Goal: Transaction & Acquisition: Download file/media

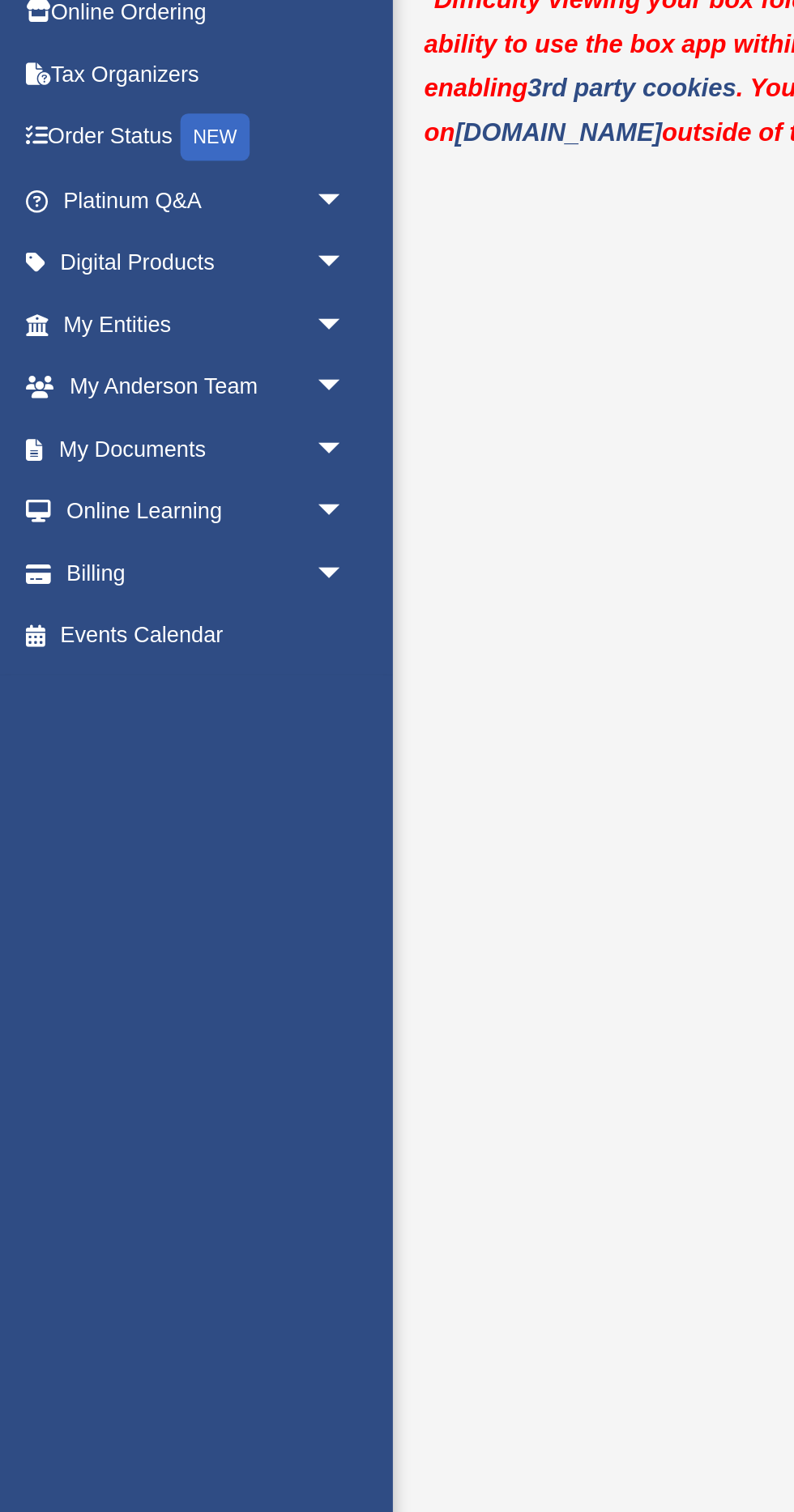
scroll to position [5, 0]
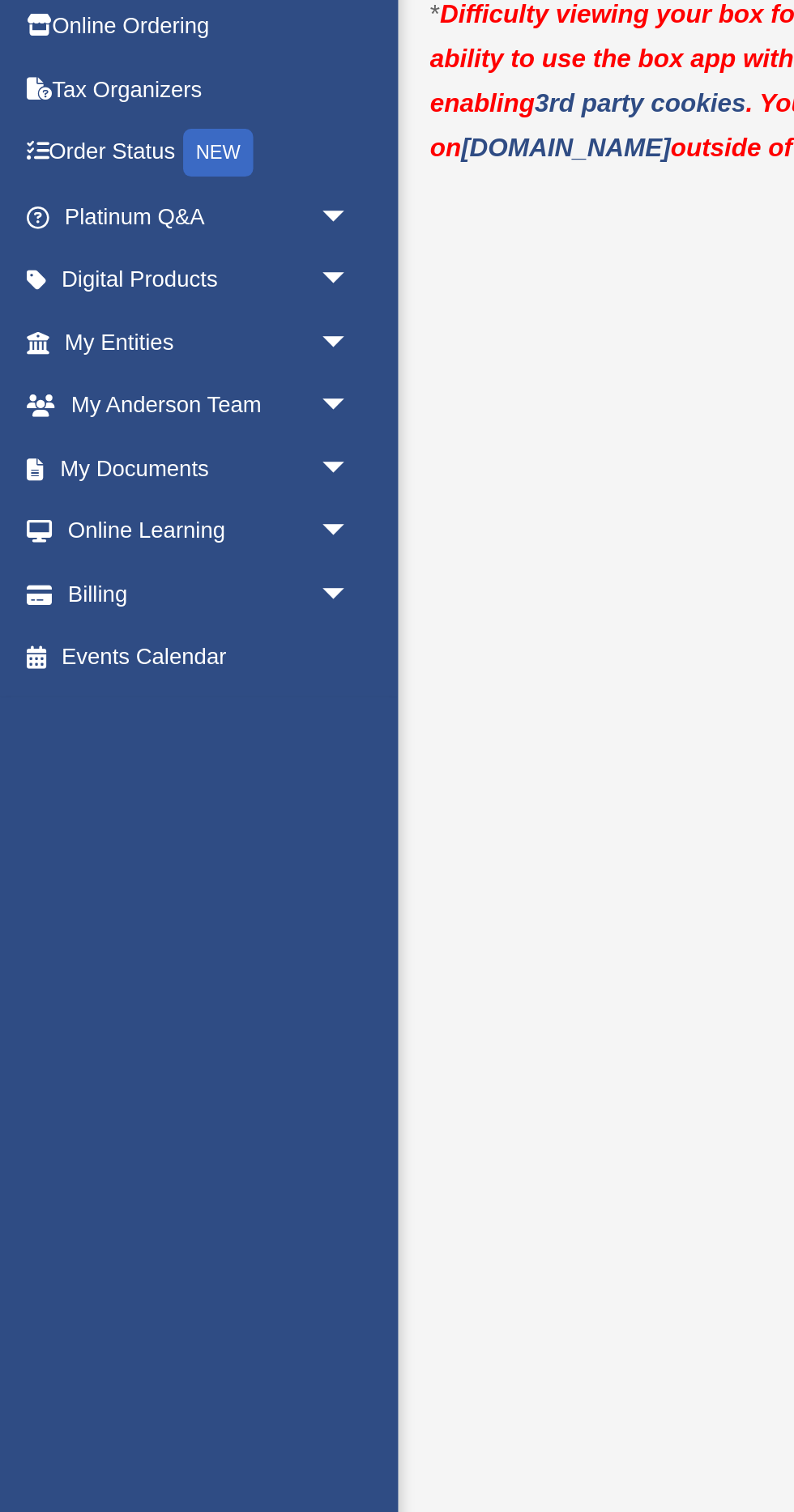
click at [180, 348] on span "arrow_drop_down" at bounding box center [179, 345] width 33 height 34
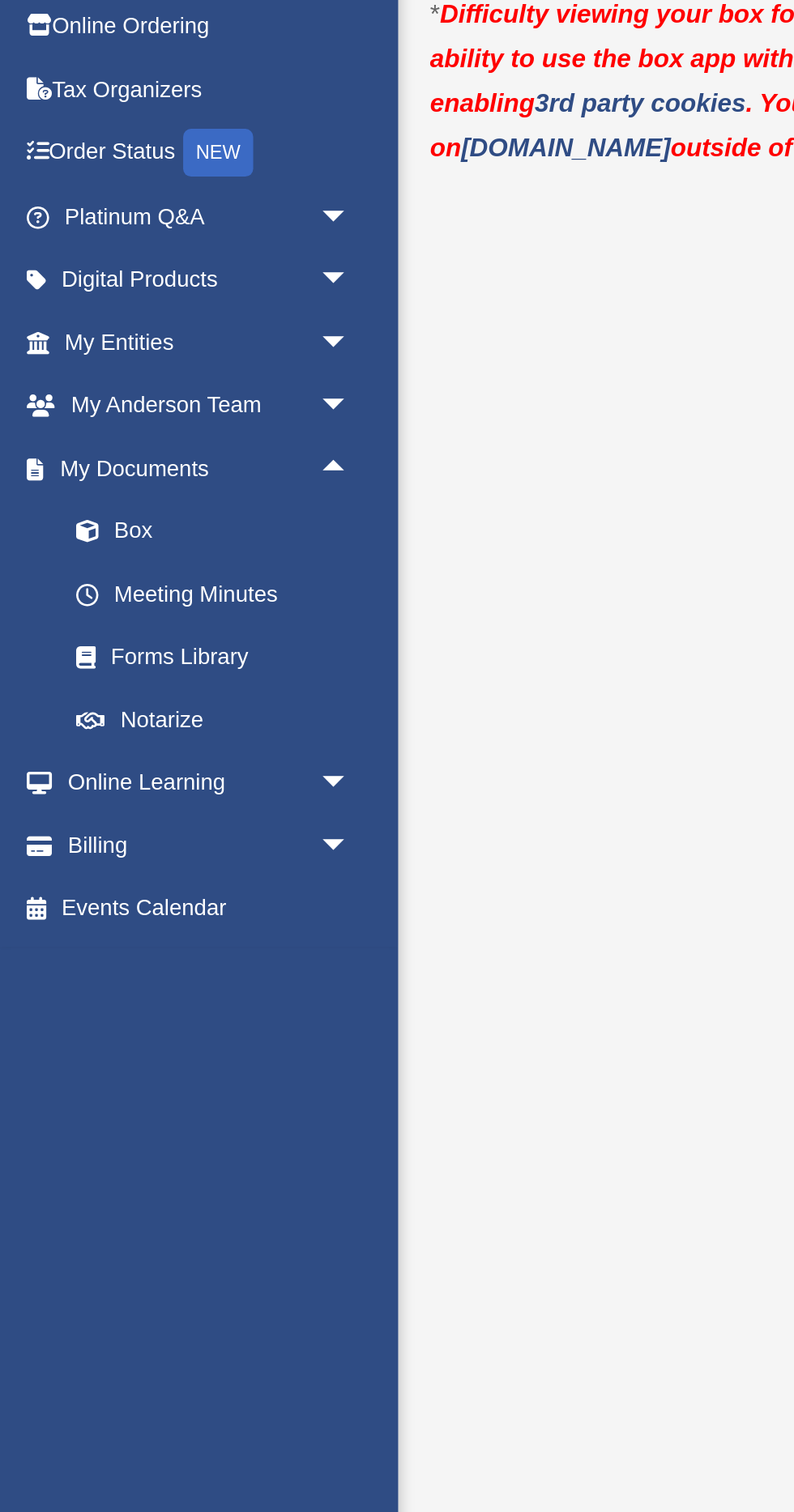
click at [74, 374] on link "Box" at bounding box center [112, 376] width 180 height 33
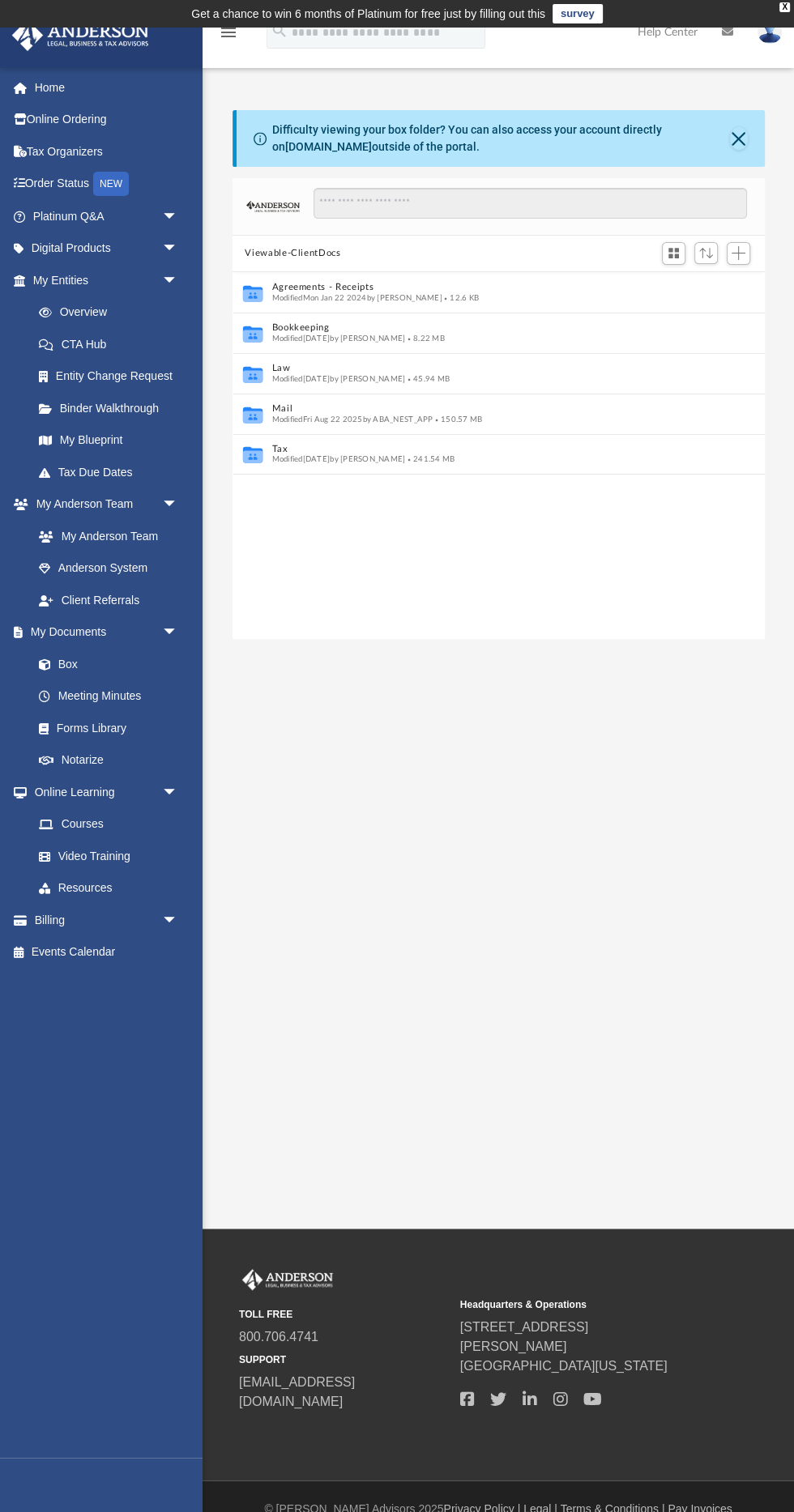
scroll to position [368, 532]
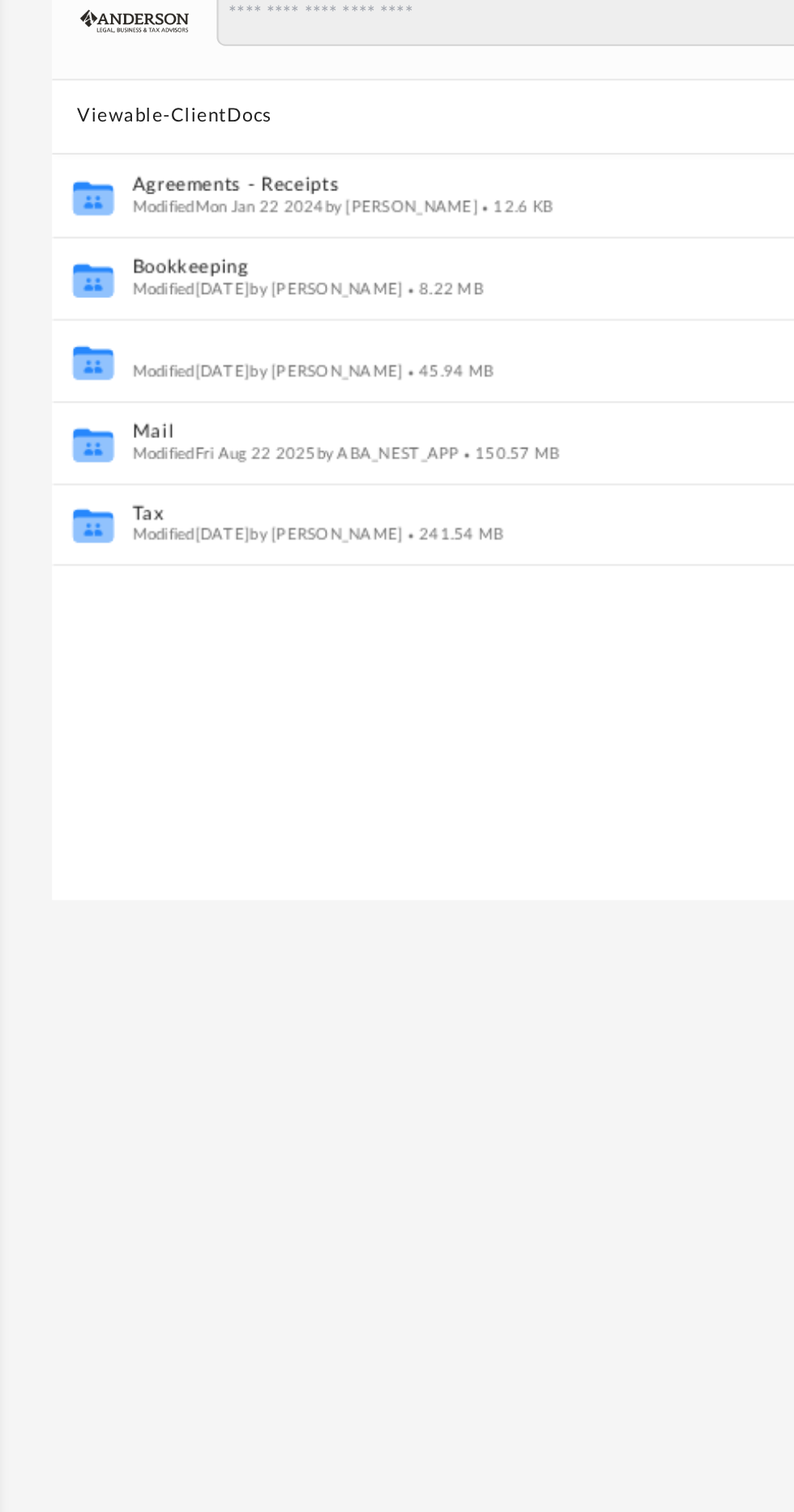
click at [284, 371] on button "Law" at bounding box center [488, 368] width 432 height 11
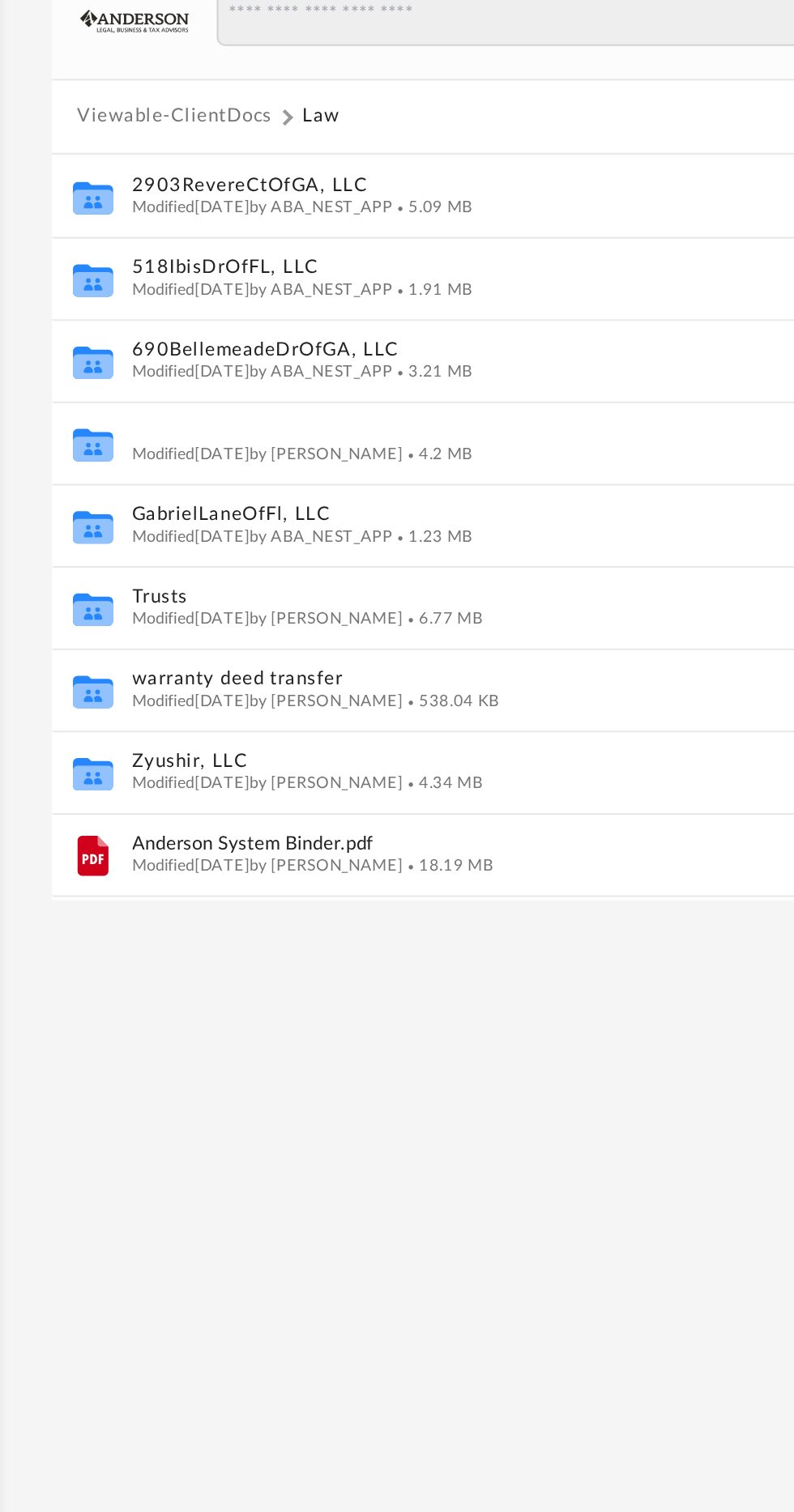
click at [299, 404] on button "CoyoteOfPa, LLC" at bounding box center [488, 408] width 432 height 11
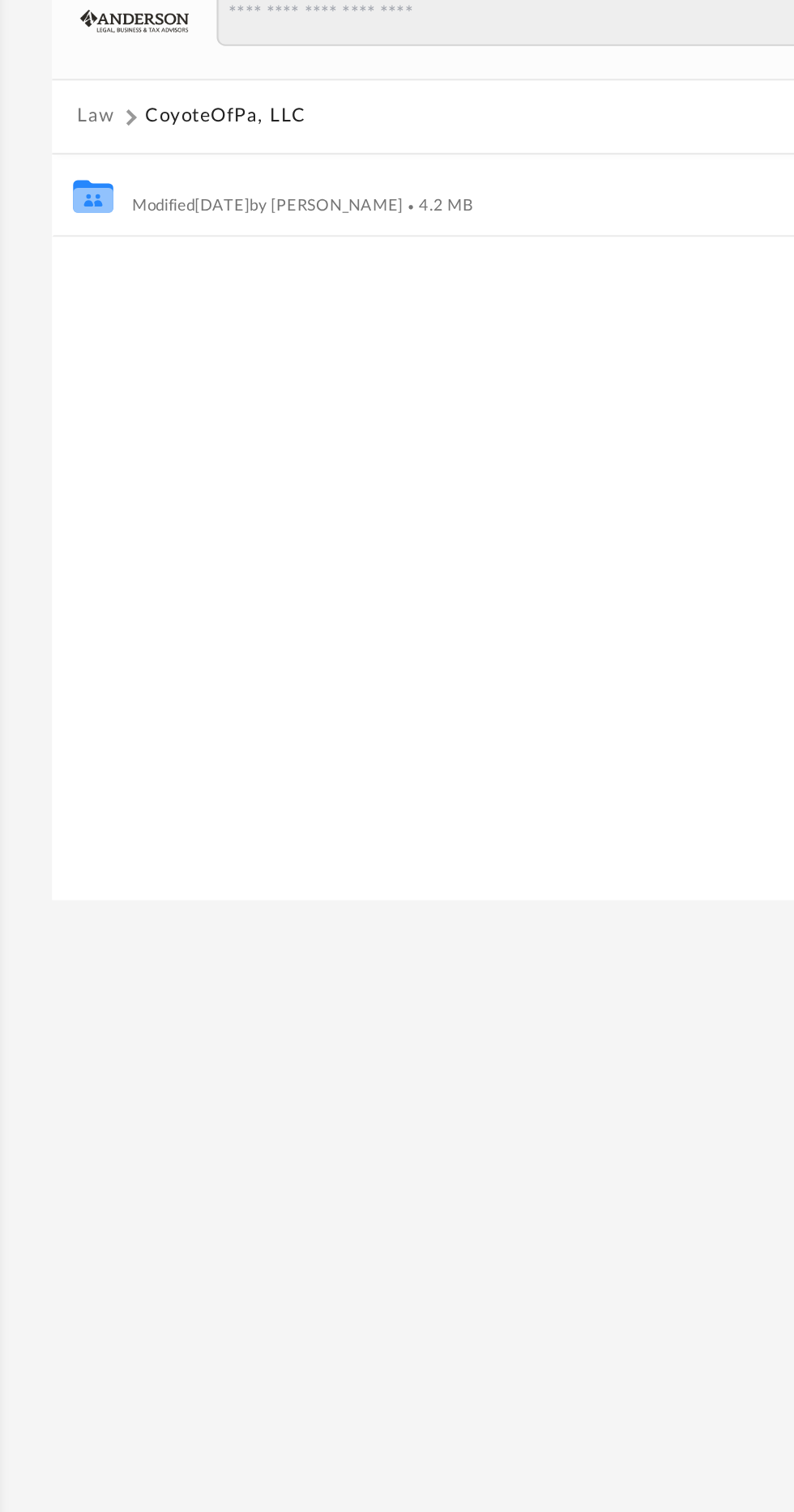
click at [293, 283] on button "Initial Docs" at bounding box center [488, 287] width 432 height 11
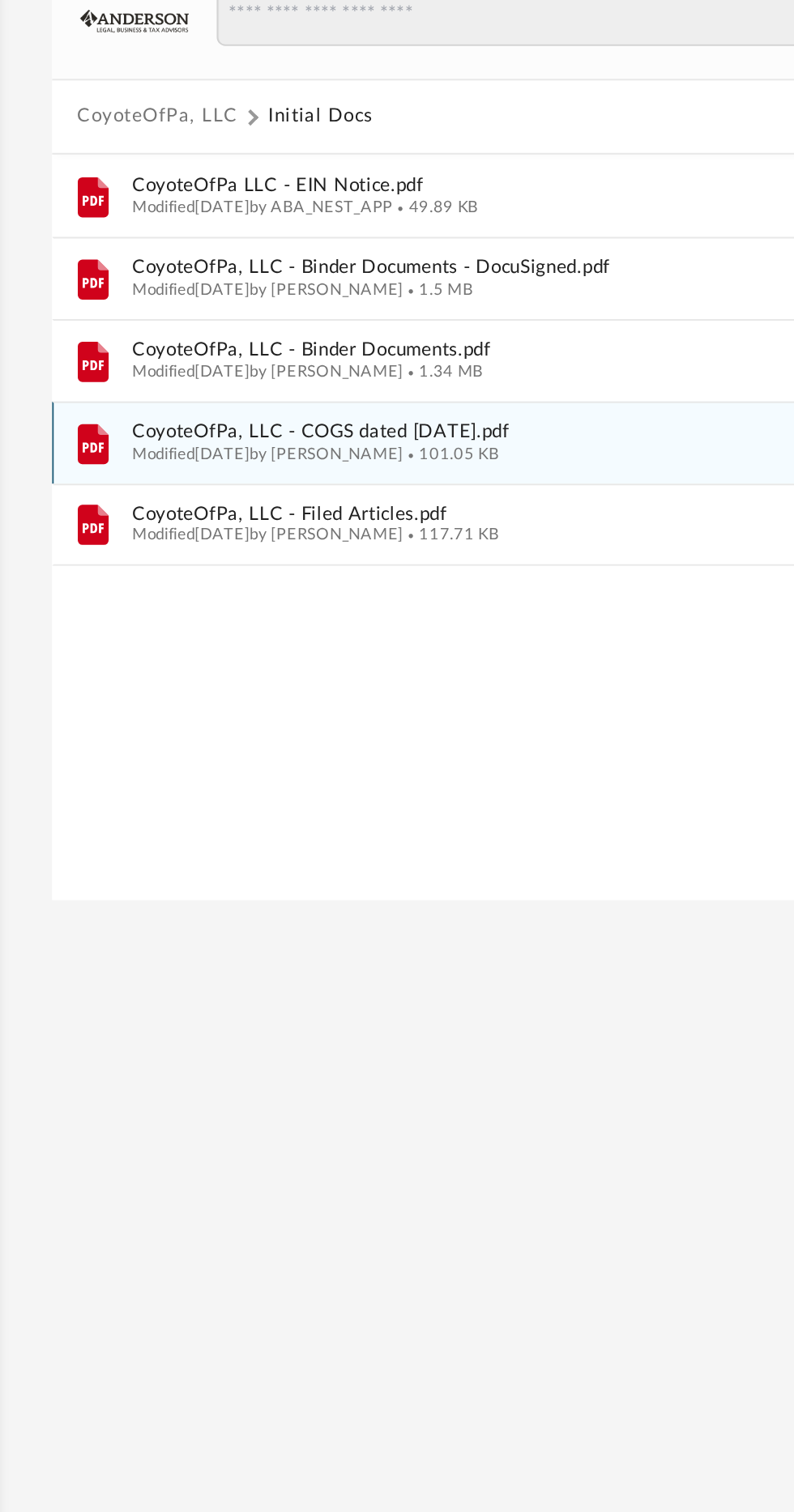
click at [359, 411] on span "CoyoteOfPa, LLC - COGS dated 08.25.2025.pdf" at bounding box center [488, 408] width 432 height 11
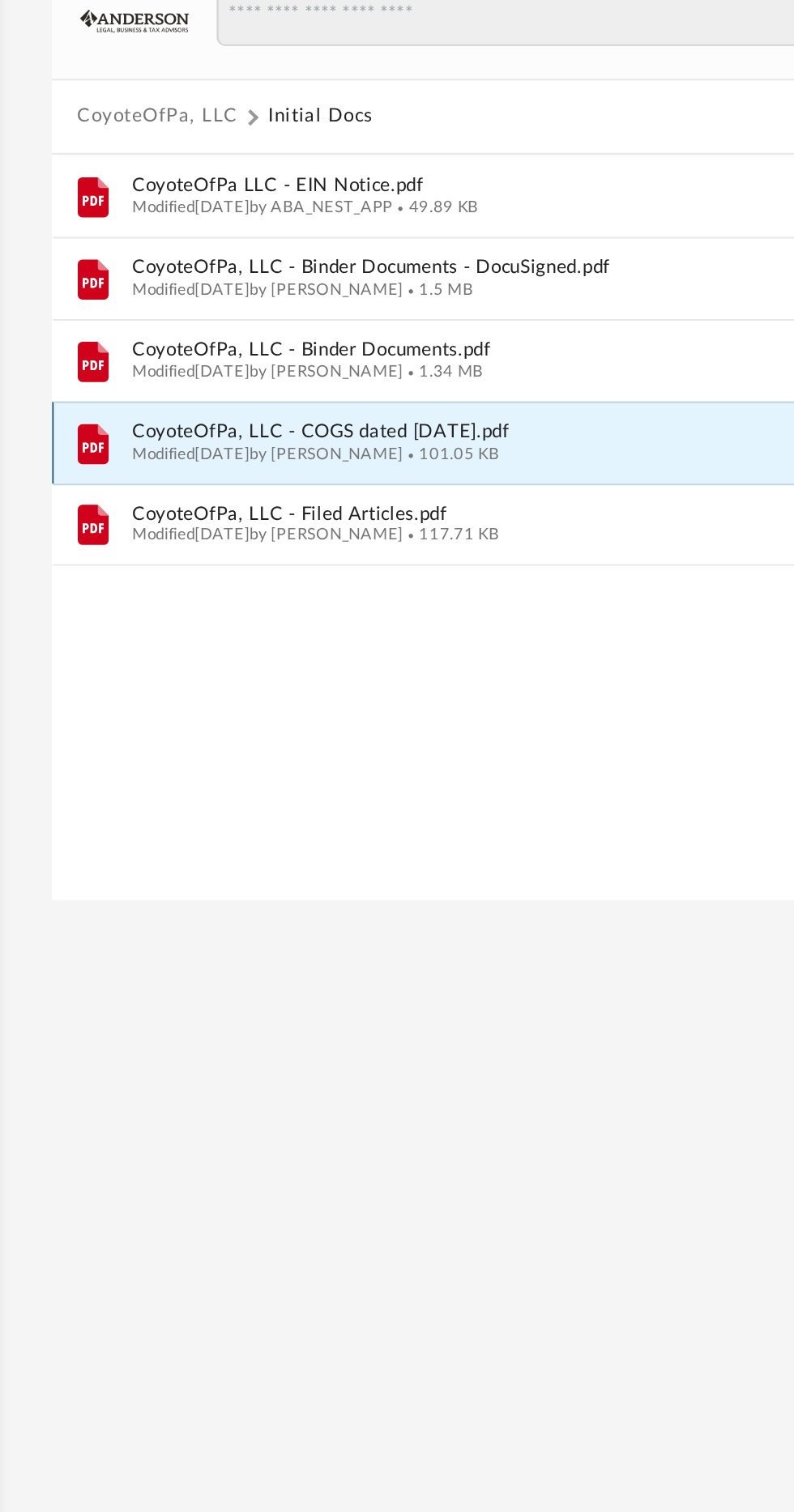
click at [256, 414] on icon "grid" at bounding box center [252, 415] width 11 height 5
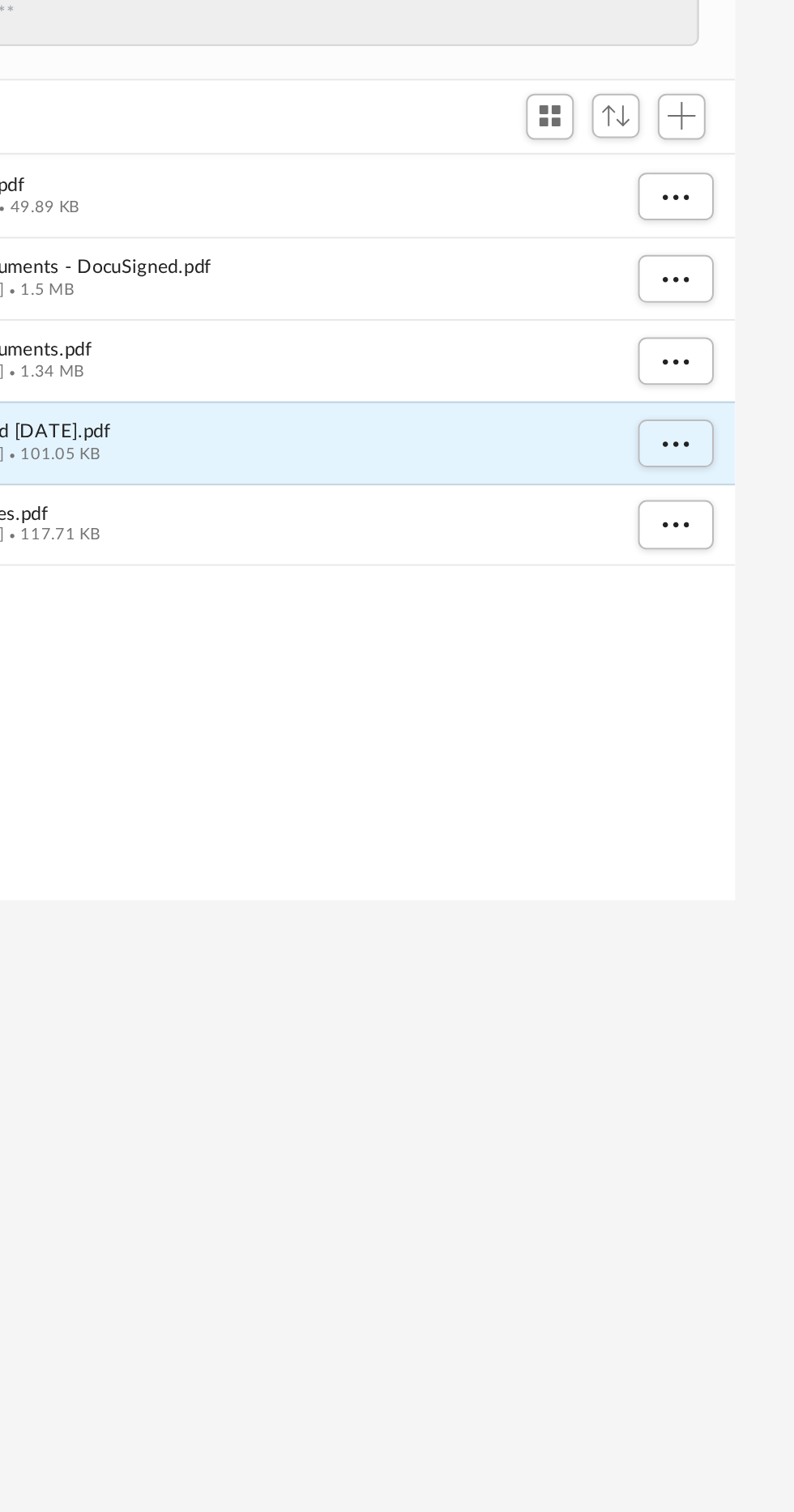
scroll to position [0, 0]
click at [734, 412] on span "More options" at bounding box center [735, 413] width 13 height 9
click at [712, 469] on li "Download" at bounding box center [720, 472] width 47 height 17
